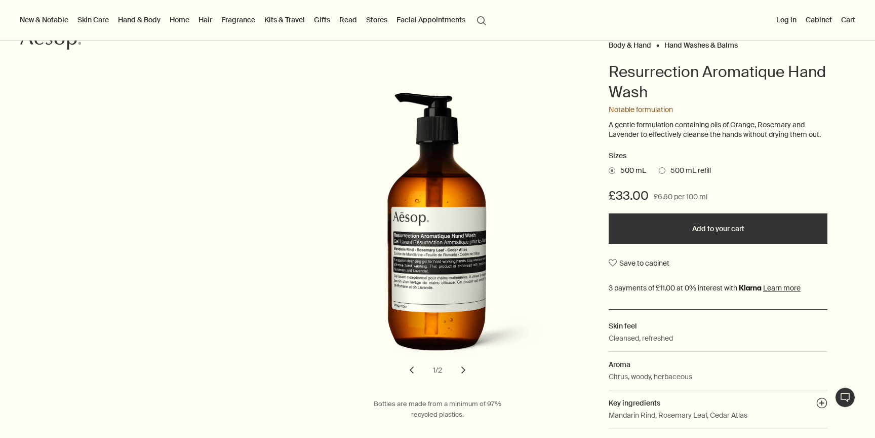
scroll to position [90, 0]
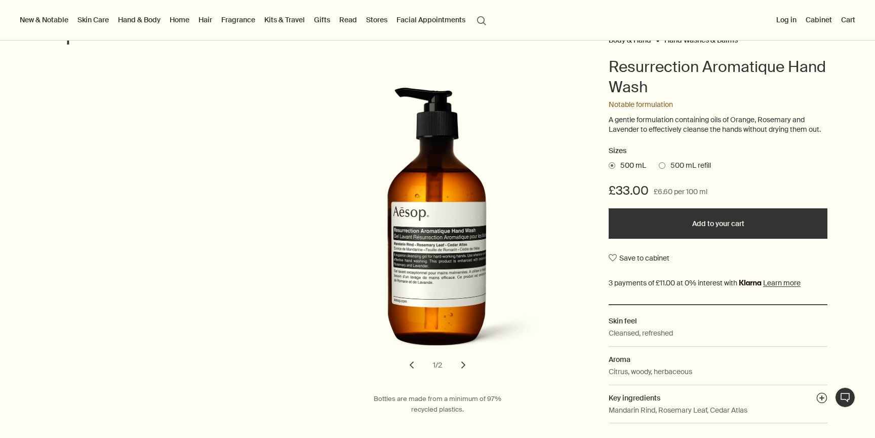
click at [676, 168] on span "500 mL refill" at bounding box center [689, 166] width 46 height 10
click at [659, 167] on input "500 mL refill" at bounding box center [659, 164] width 0 height 7
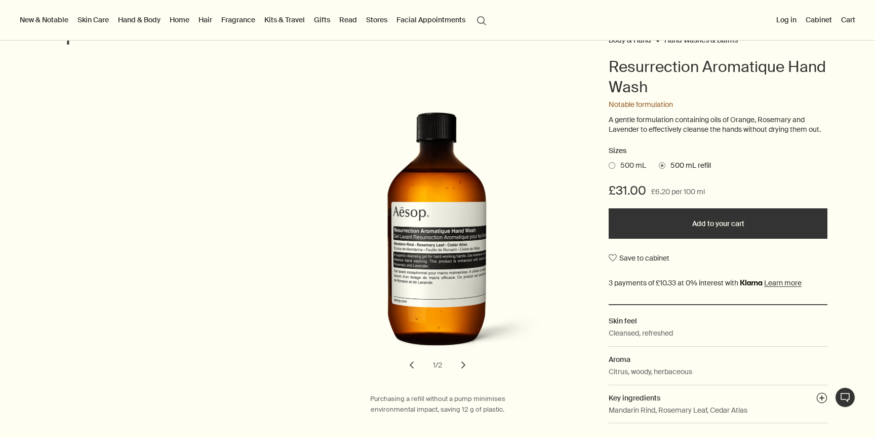
click at [640, 164] on span "500 mL" at bounding box center [630, 166] width 31 height 10
click at [609, 164] on input "500 mL" at bounding box center [609, 164] width 0 height 7
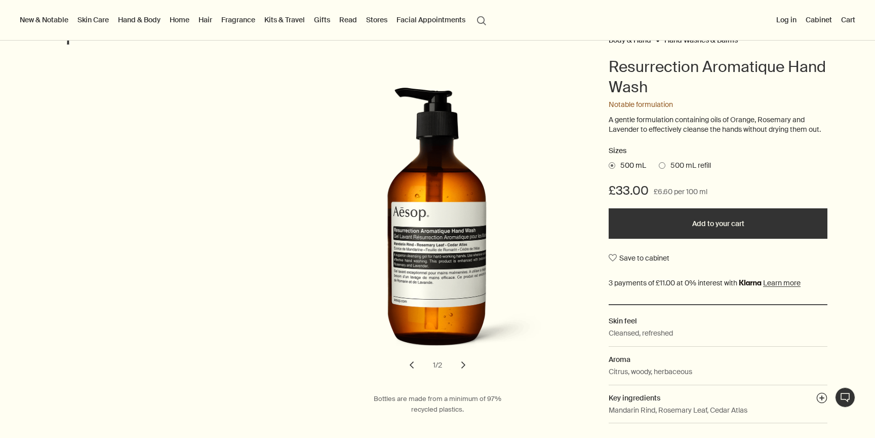
click at [683, 163] on span "500 mL refill" at bounding box center [689, 166] width 46 height 10
click at [659, 163] on input "500 mL refill" at bounding box center [659, 164] width 0 height 7
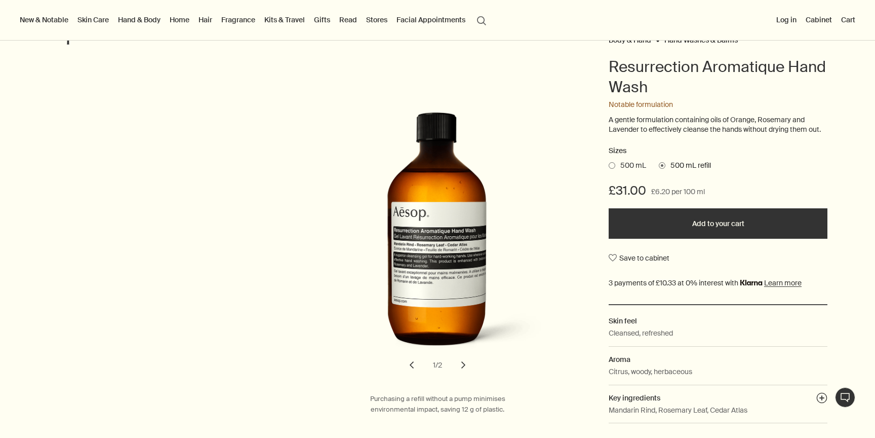
click at [633, 163] on span "500 mL" at bounding box center [630, 166] width 31 height 10
click at [609, 163] on input "500 mL" at bounding box center [609, 164] width 0 height 7
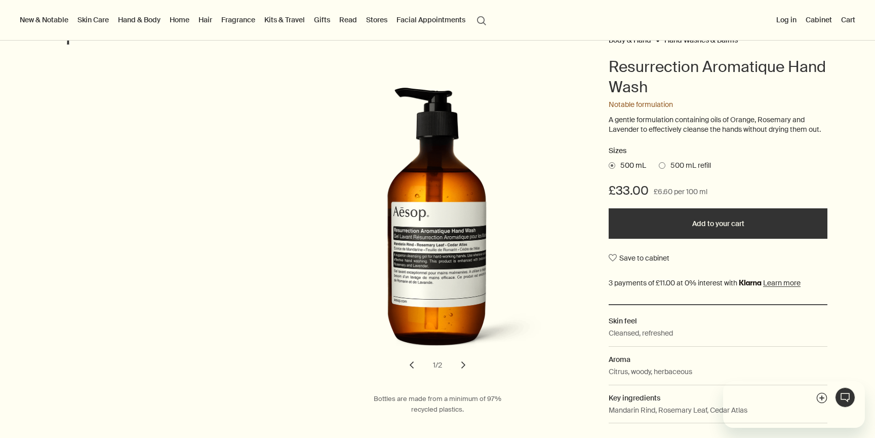
scroll to position [0, 0]
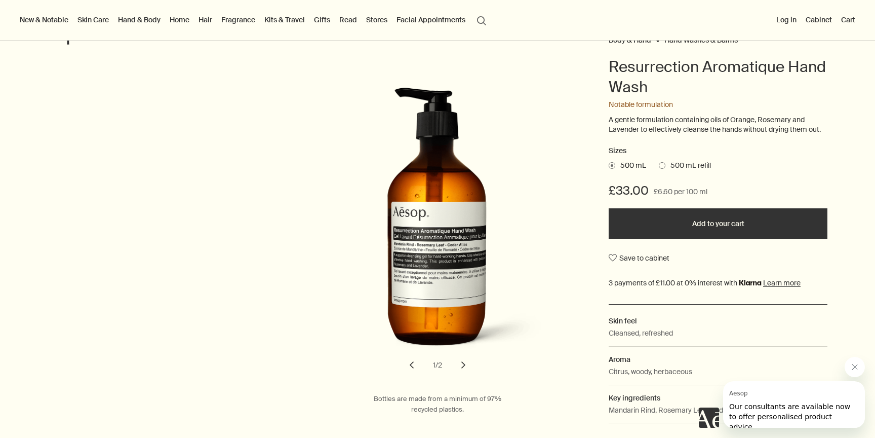
click at [674, 223] on button "Add to your cart" at bounding box center [718, 223] width 219 height 30
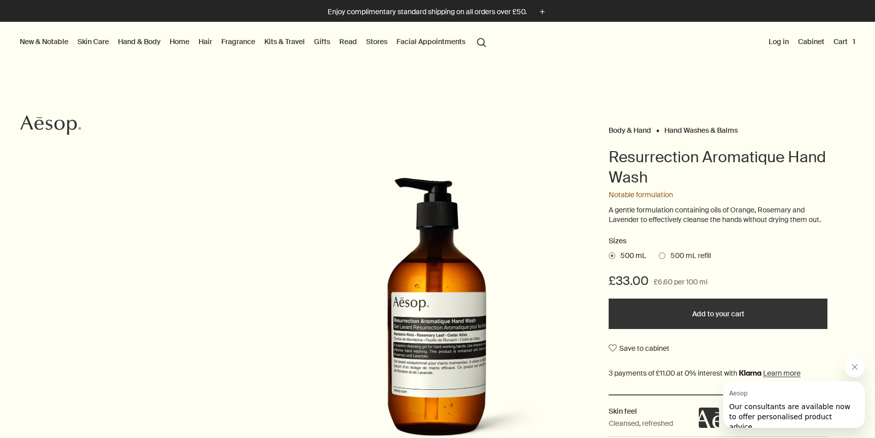
click at [835, 45] on button "Cart 1" at bounding box center [845, 41] width 26 height 13
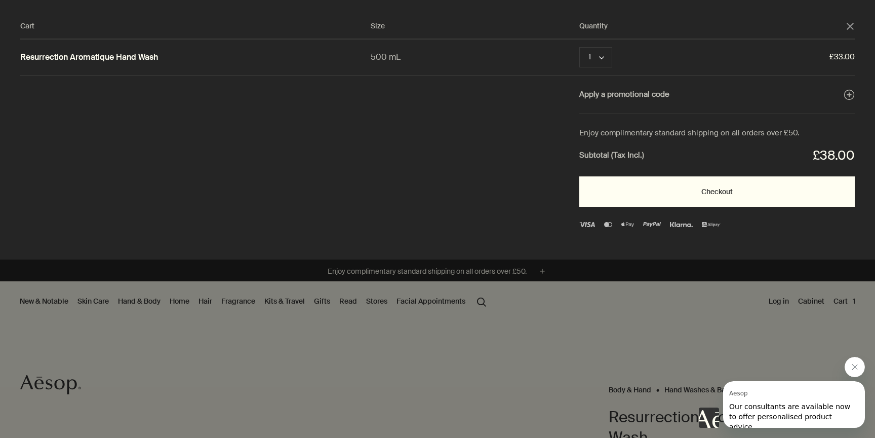
click at [769, 193] on button "Checkout" at bounding box center [718, 191] width 276 height 30
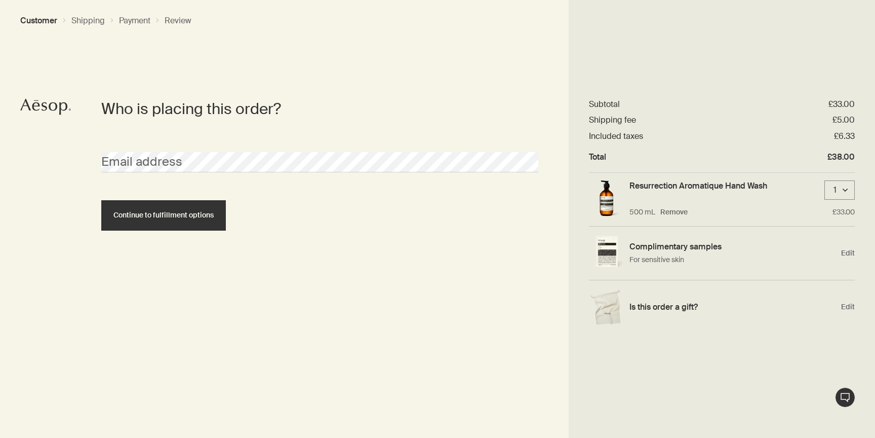
click at [850, 192] on div "1 downArrow" at bounding box center [840, 189] width 30 height 19
click at [836, 229] on span "3" at bounding box center [836, 228] width 5 height 11
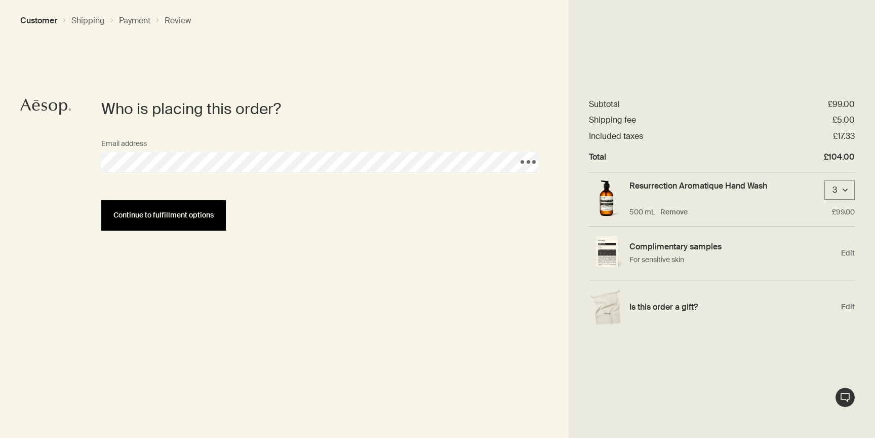
click at [181, 218] on span "Continue to fulfillment options" at bounding box center [163, 215] width 100 height 8
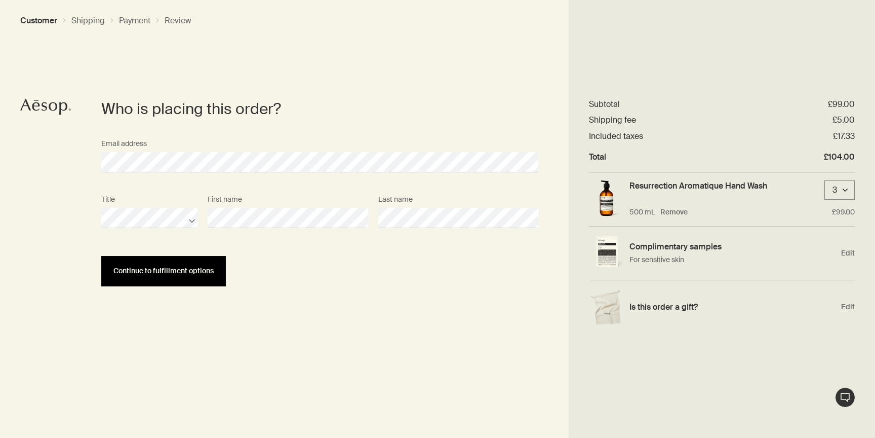
click at [214, 264] on button "Continue to fulfillment options" at bounding box center [163, 271] width 125 height 30
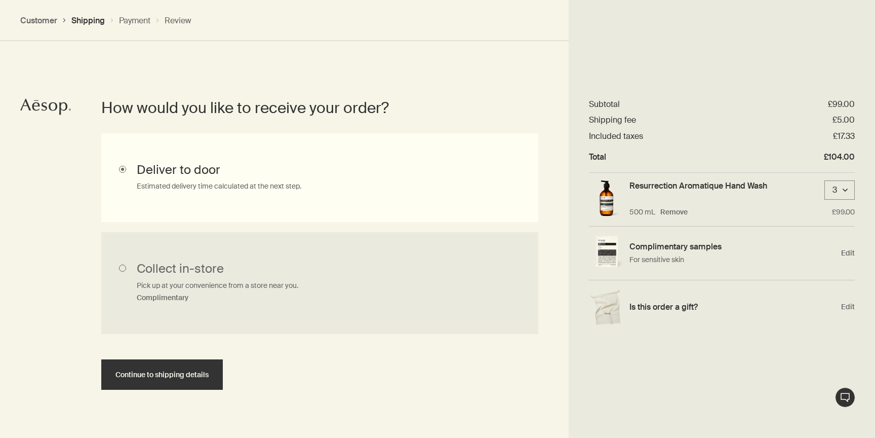
scroll to position [229, 0]
click at [175, 373] on span "Continue to shipping details" at bounding box center [162, 374] width 93 height 8
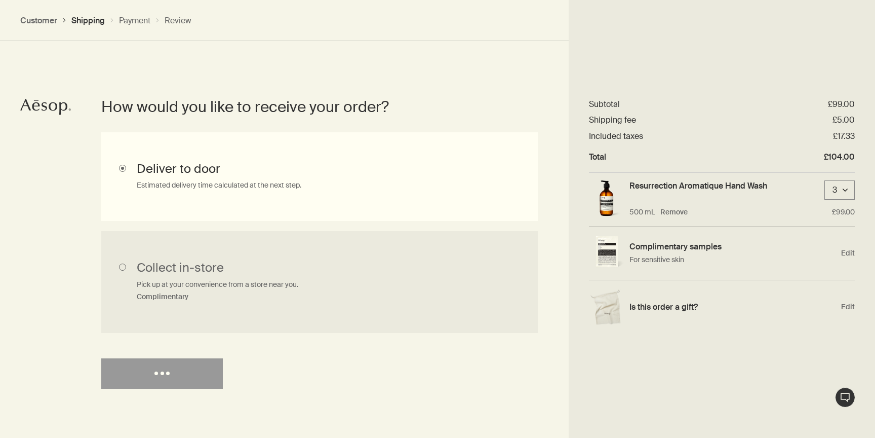
select select "GB"
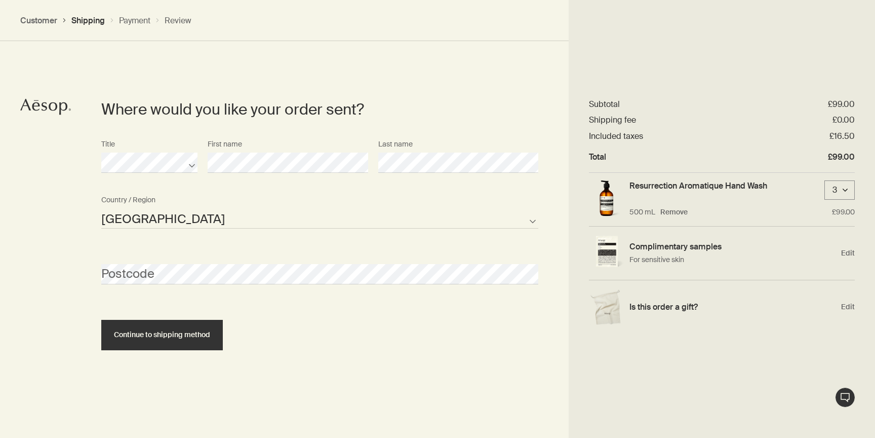
scroll to position [438, 0]
select select "GB"
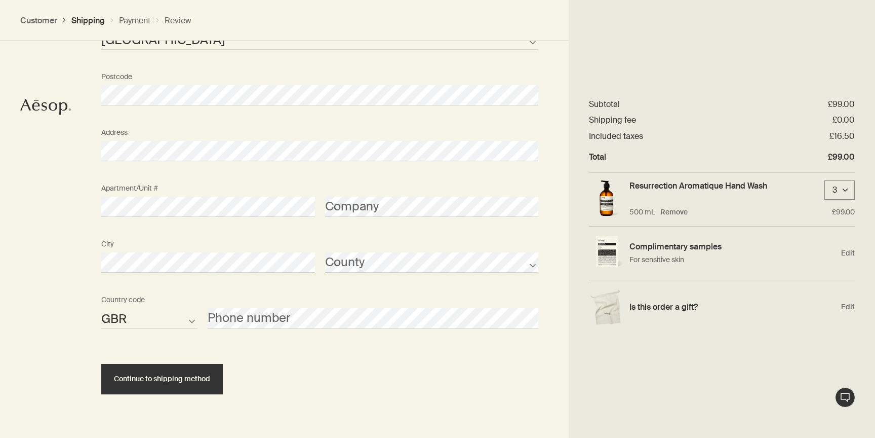
scroll to position [640, 0]
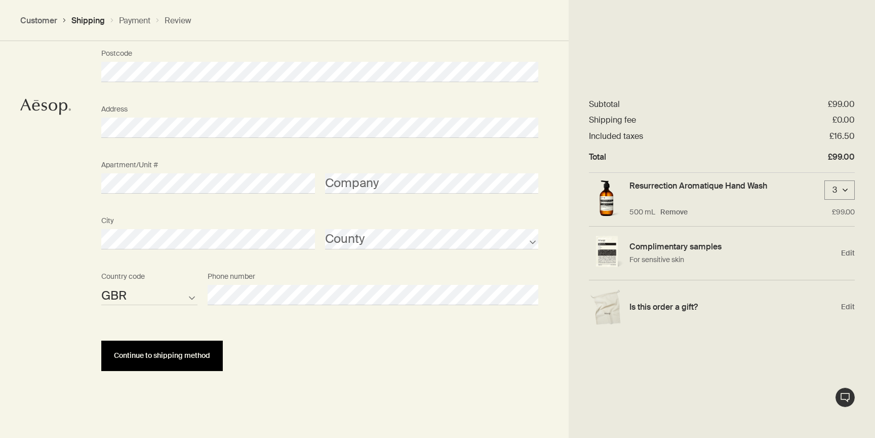
click at [208, 352] on span "Continue to shipping method" at bounding box center [162, 356] width 96 height 8
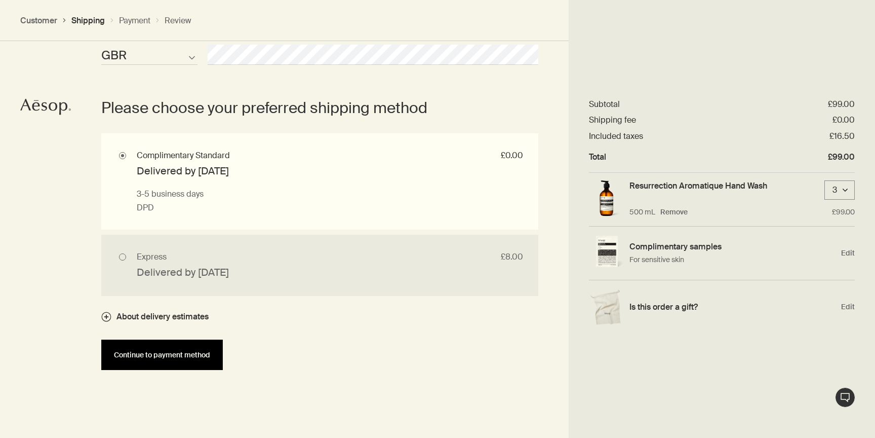
scroll to position [883, 0]
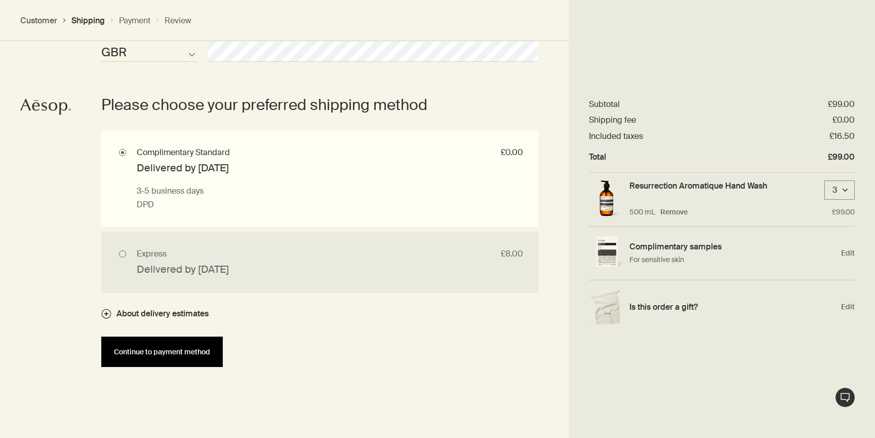
click at [203, 358] on button "Continue to payment method" at bounding box center [162, 351] width 122 height 30
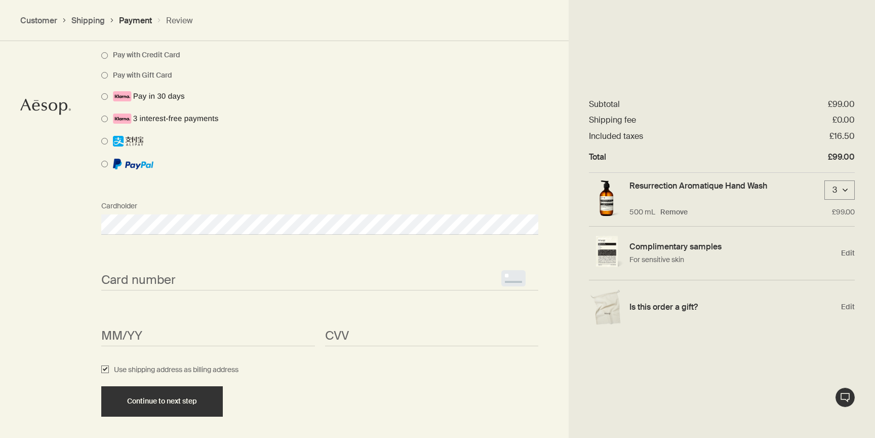
scroll to position [818, 0]
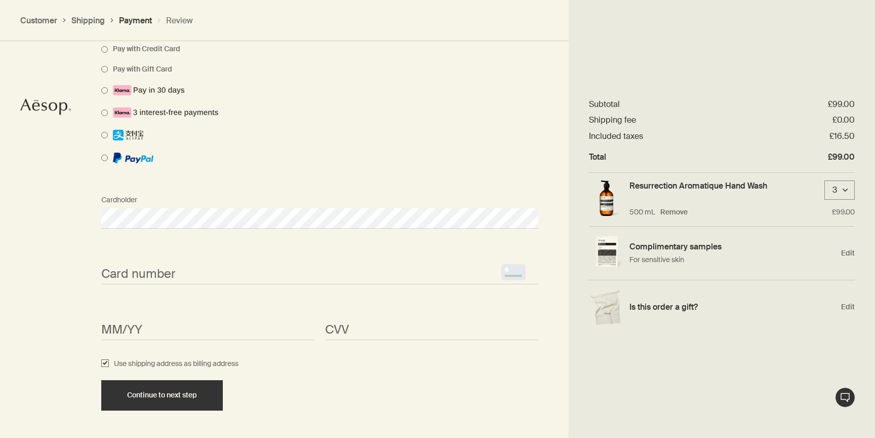
click at [186, 283] on span "<p>Your browser does not support iframes.</p>" at bounding box center [319, 274] width 437 height 20
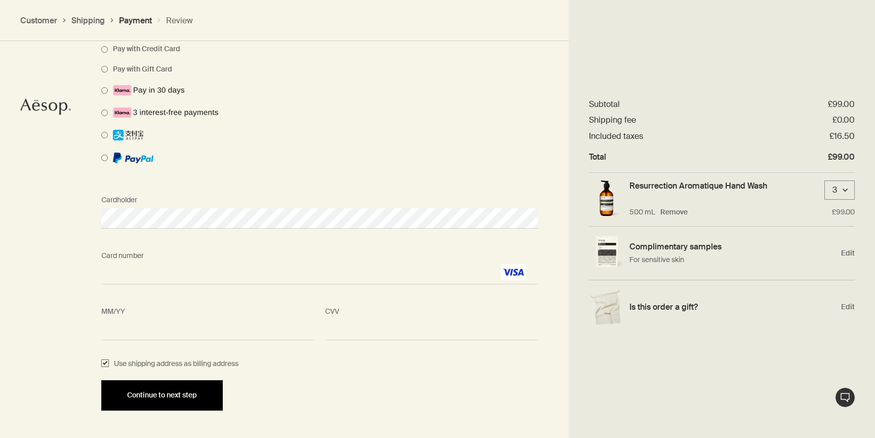
click at [208, 395] on div "Continue to next step" at bounding box center [161, 395] width 97 height 8
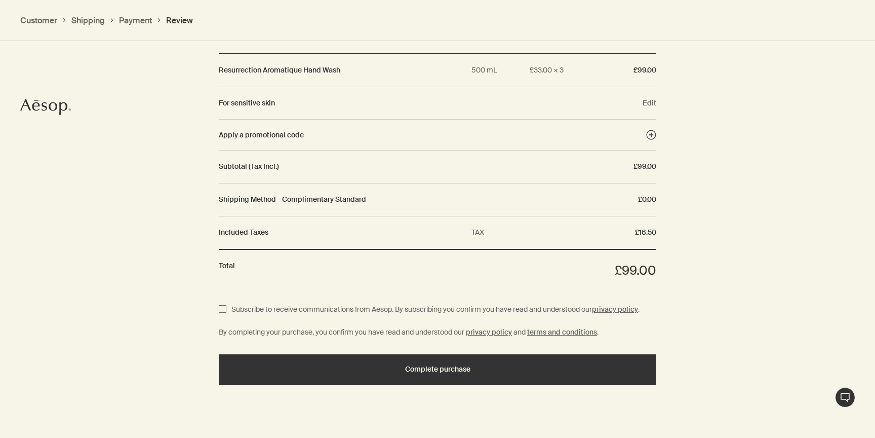
scroll to position [1128, 0]
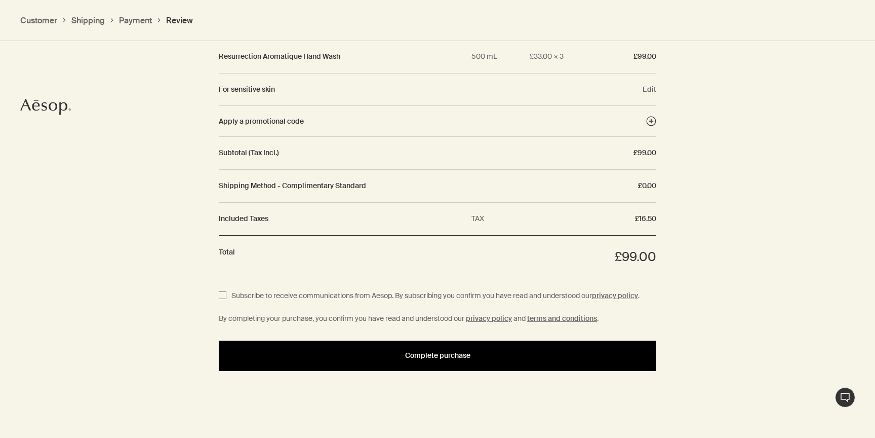
click at [317, 364] on button "Complete purchase" at bounding box center [438, 355] width 438 height 30
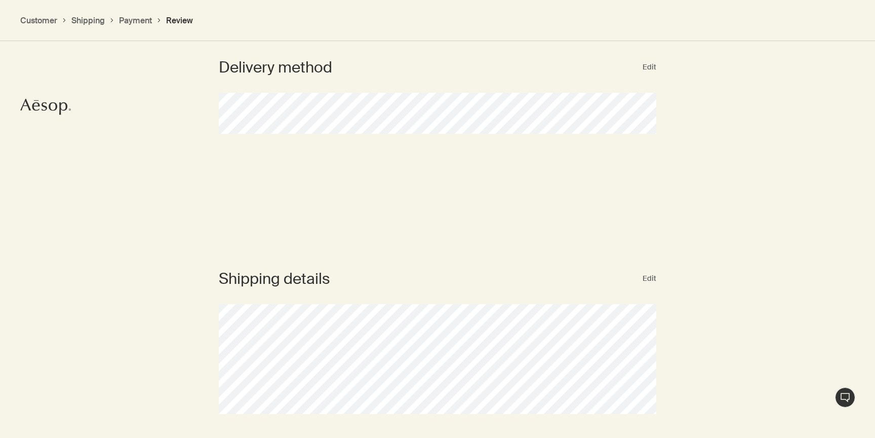
scroll to position [268, 0]
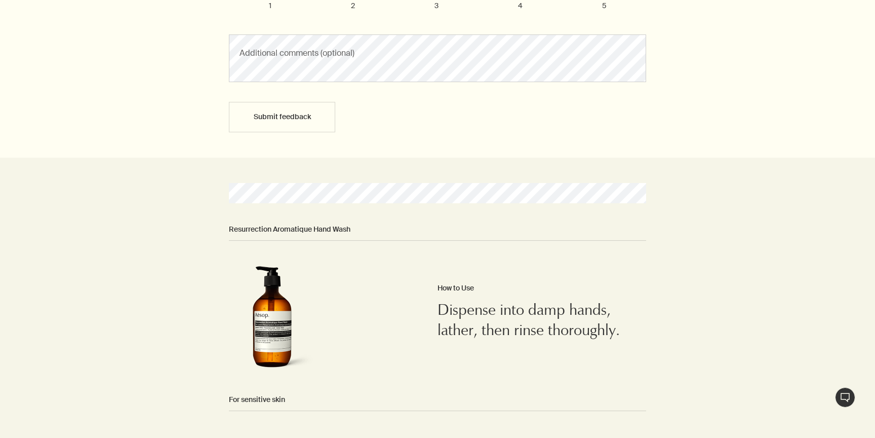
scroll to position [711, 0]
